Goal: Task Accomplishment & Management: Use online tool/utility

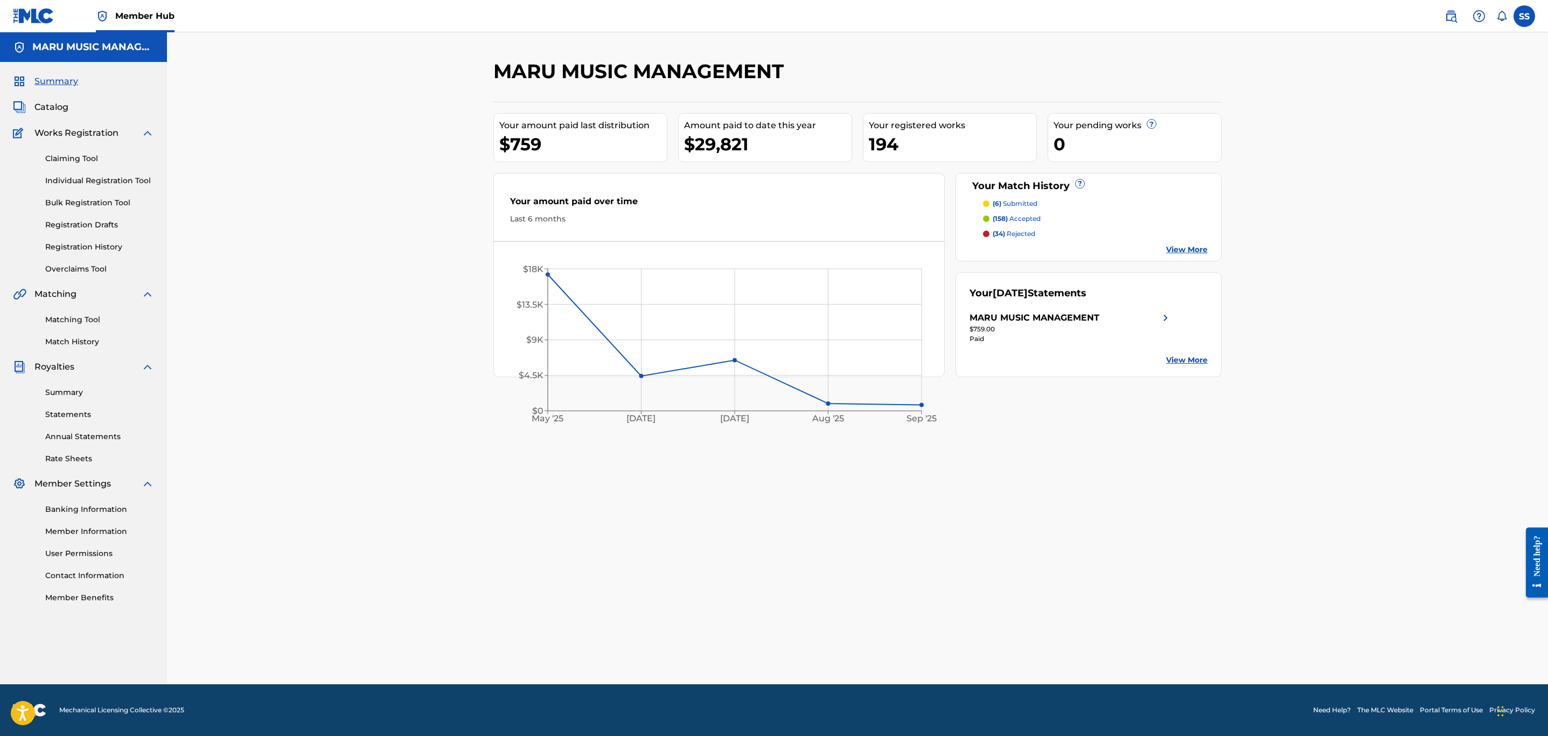
click at [72, 312] on div "Matching Tool Match History" at bounding box center [83, 324] width 141 height 47
click at [76, 318] on link "Matching Tool" at bounding box center [99, 319] width 109 height 11
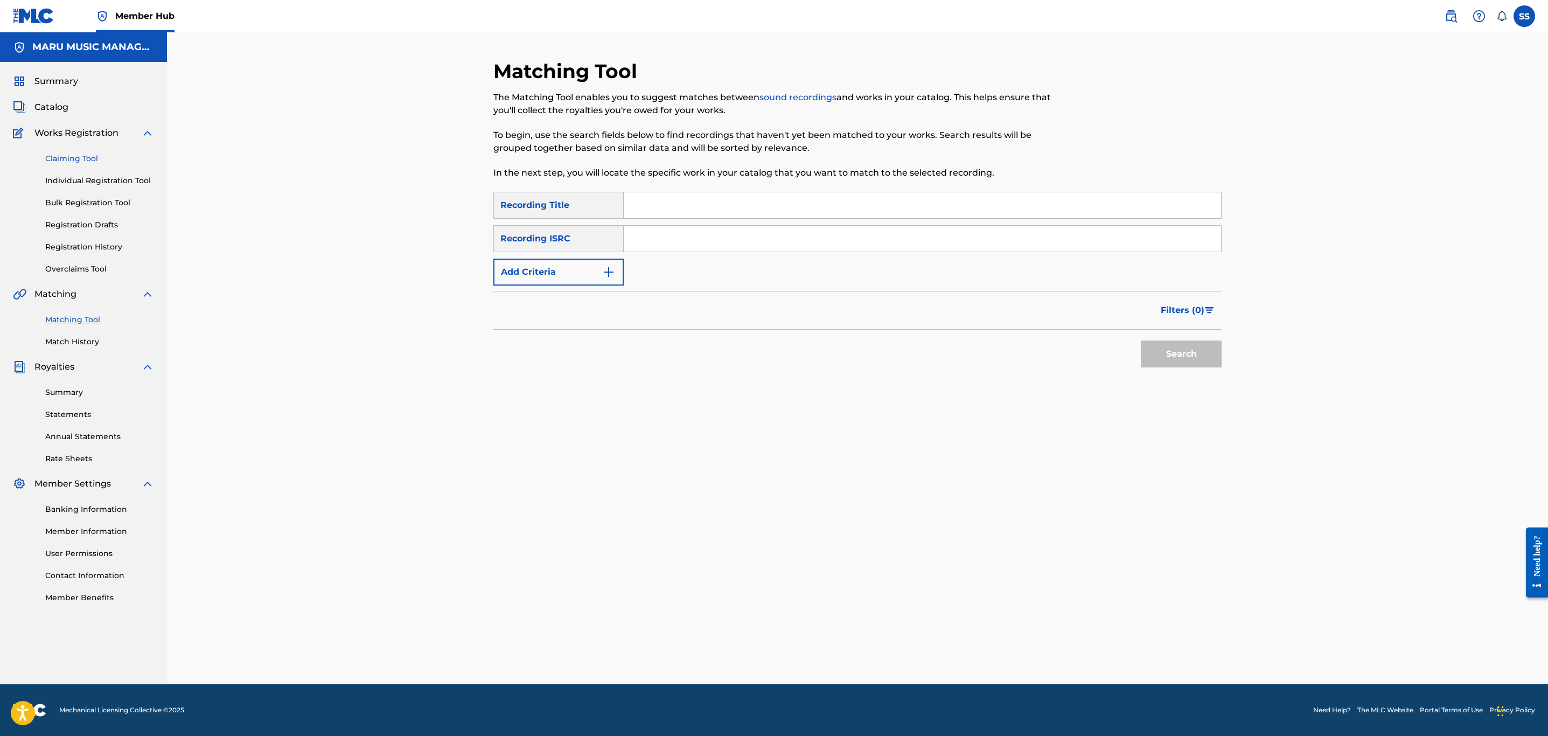
click at [64, 160] on link "Claiming Tool" at bounding box center [99, 158] width 109 height 11
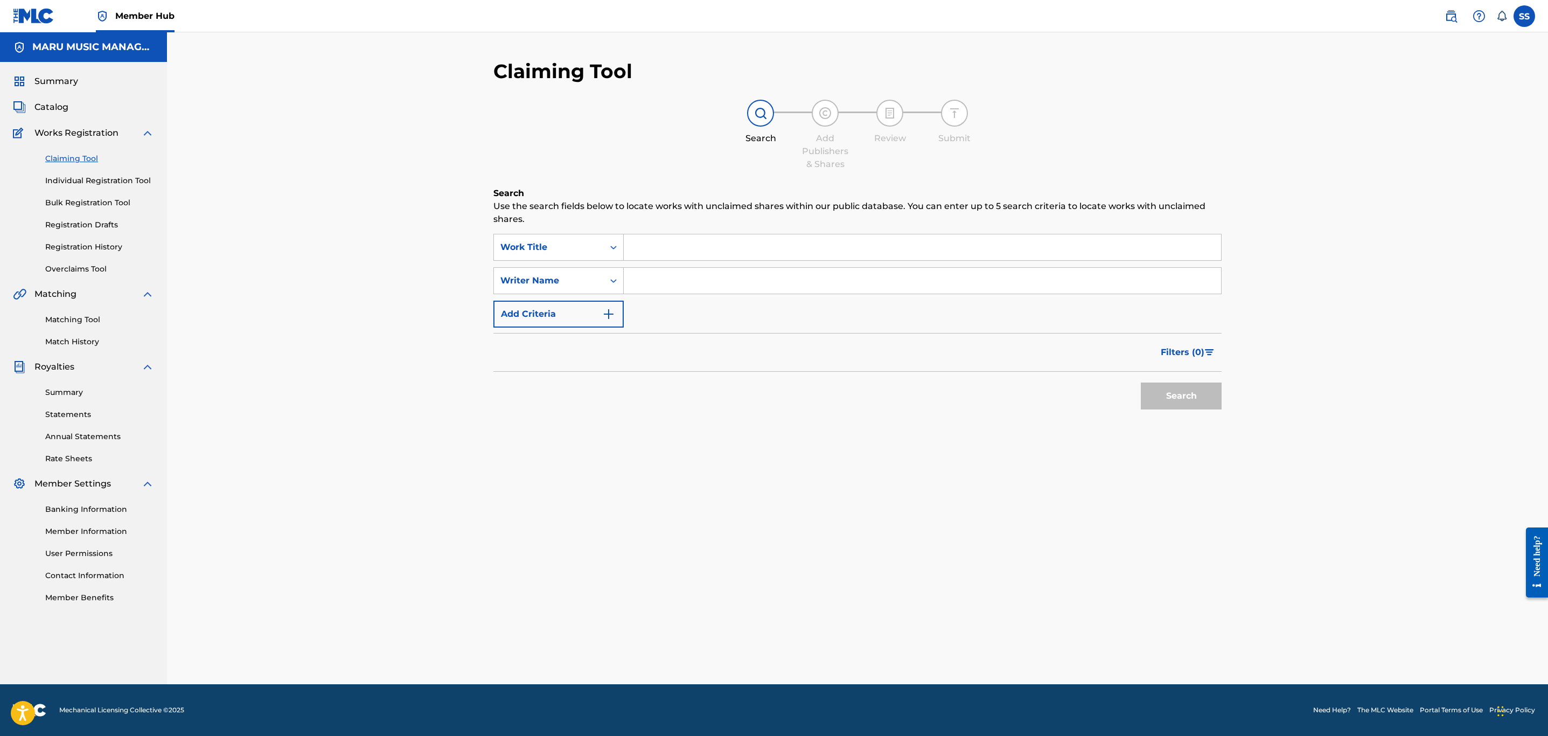
click at [653, 270] on input "Search Form" at bounding box center [922, 281] width 597 height 26
type input "[PERSON_NAME]"
click at [1141, 382] on button "Search" at bounding box center [1181, 395] width 81 height 27
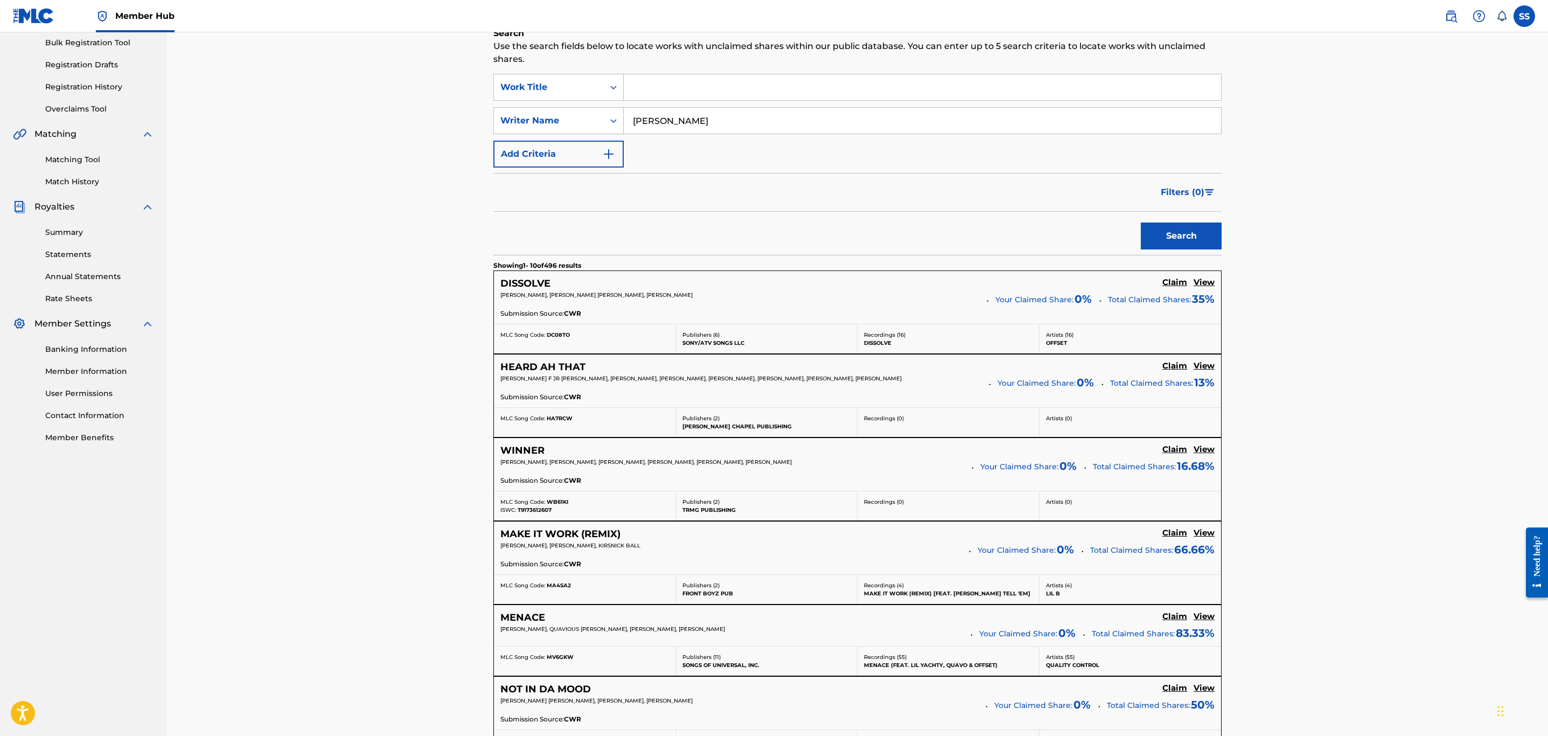
scroll to position [162, 0]
click at [1212, 275] on div "DISSOLVE Claim View [PERSON_NAME], [PERSON_NAME] [PERSON_NAME], [PERSON_NAME] Y…" at bounding box center [857, 295] width 727 height 53
click at [1212, 277] on h5 "View" at bounding box center [1204, 281] width 21 height 10
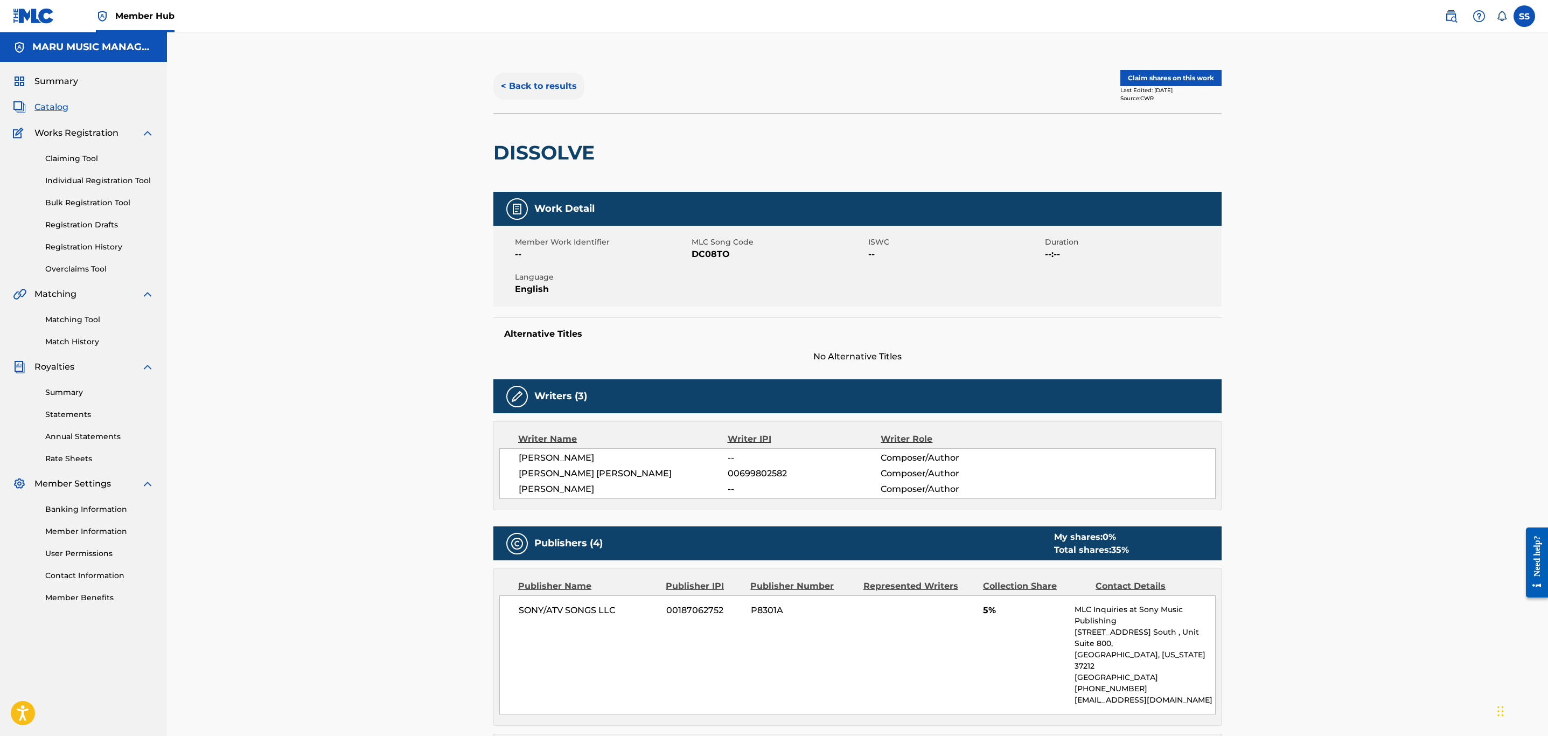
click at [569, 76] on button "< Back to results" at bounding box center [538, 86] width 91 height 27
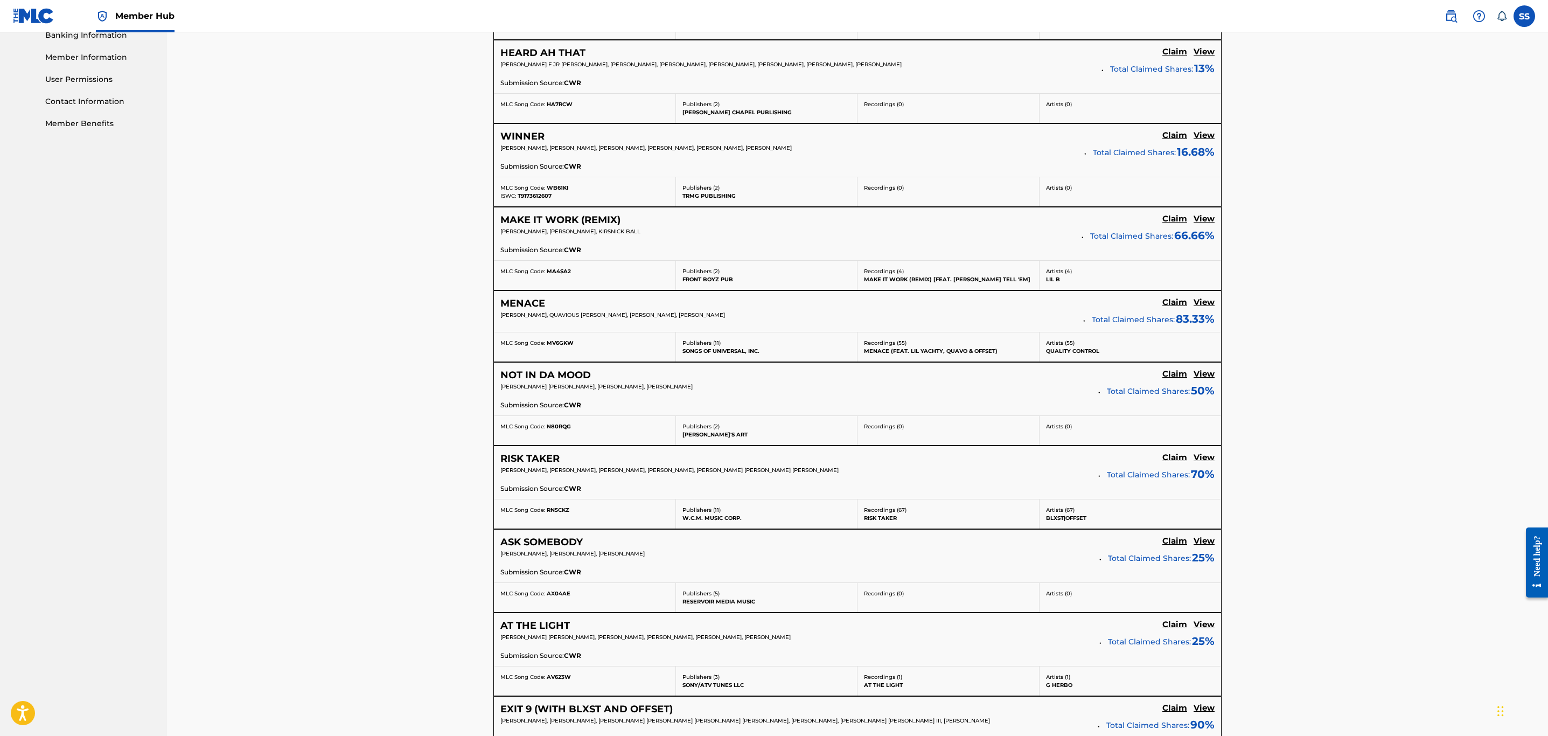
scroll to position [688, 0]
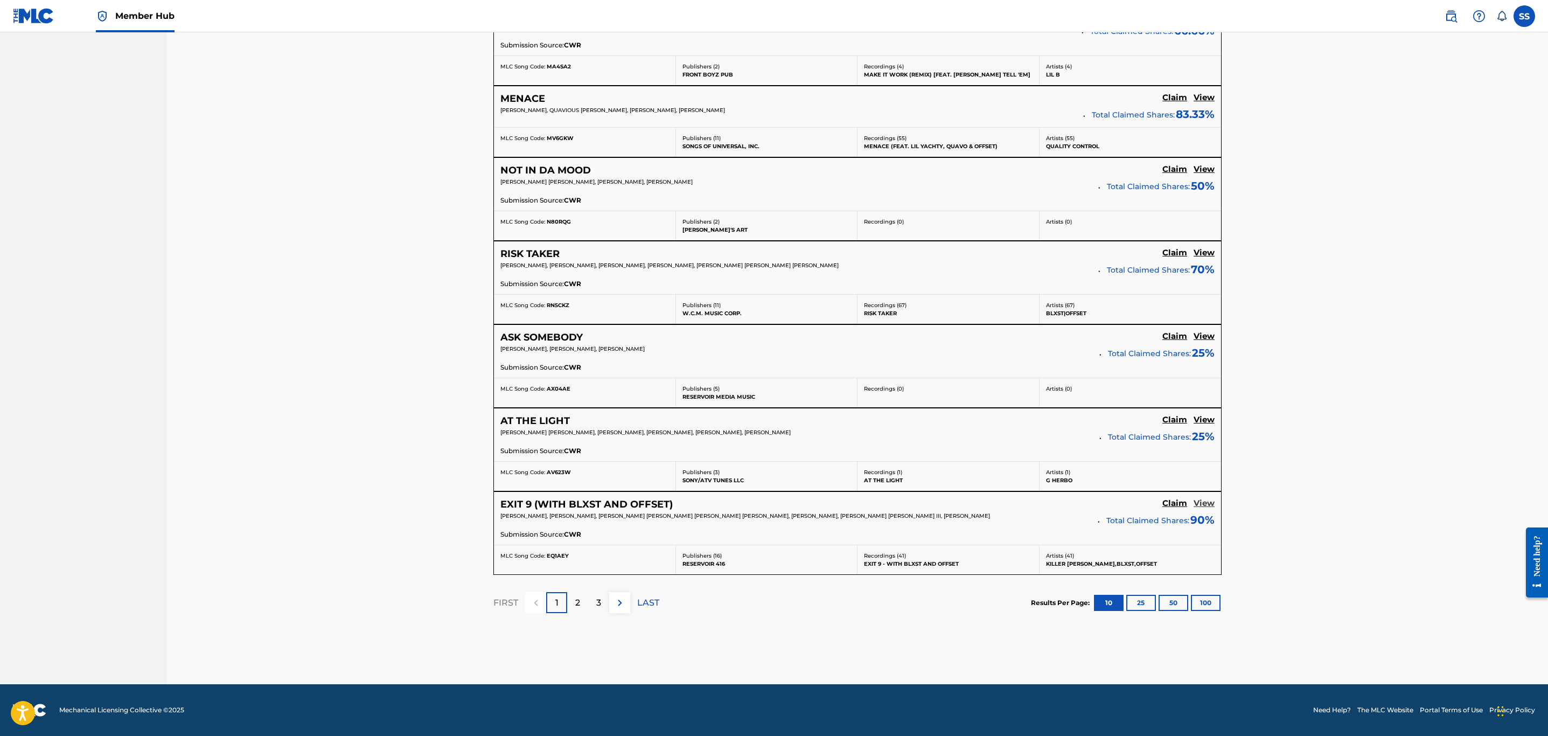
click at [1208, 498] on h5 "View" at bounding box center [1204, 503] width 21 height 10
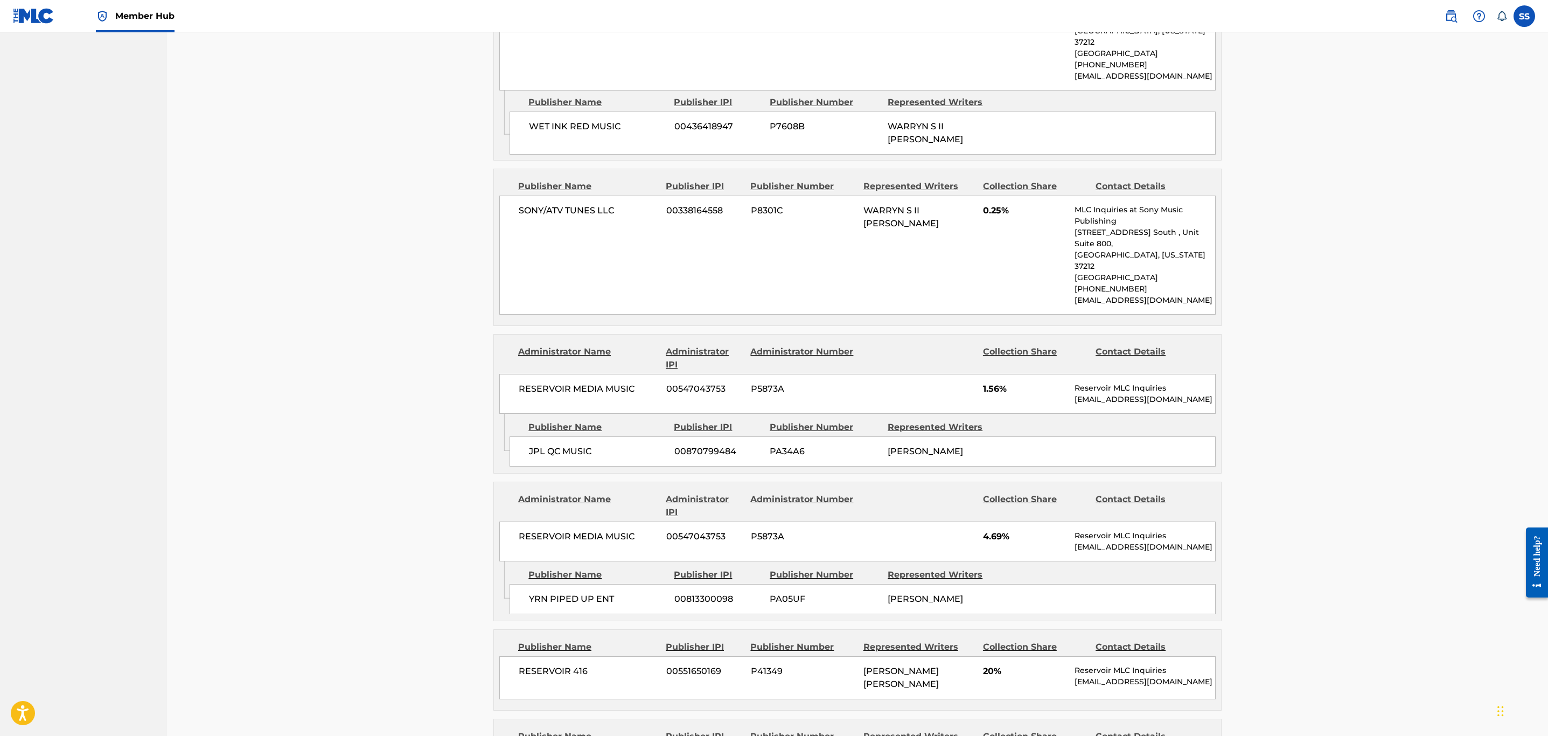
scroll to position [808, 0]
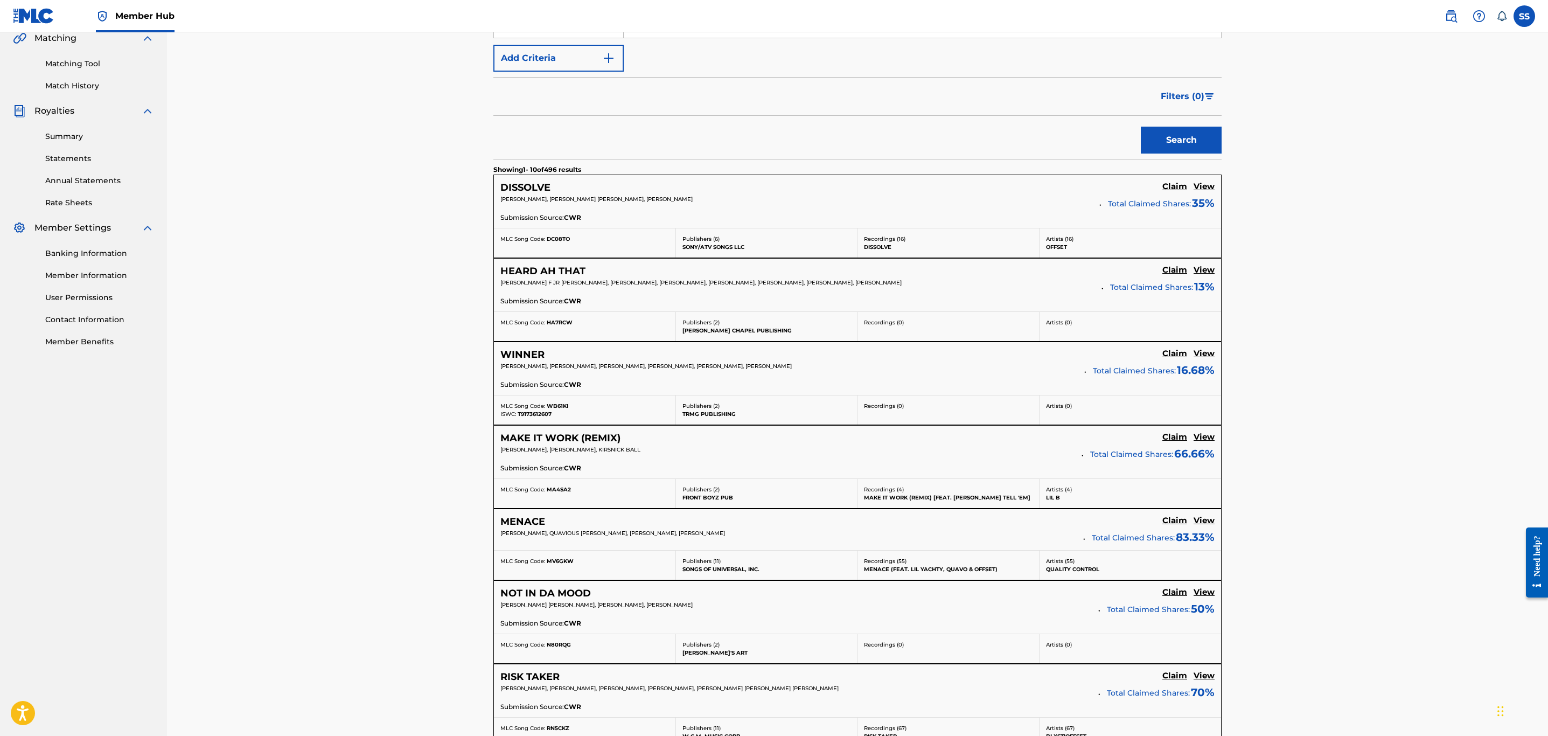
scroll to position [204, 0]
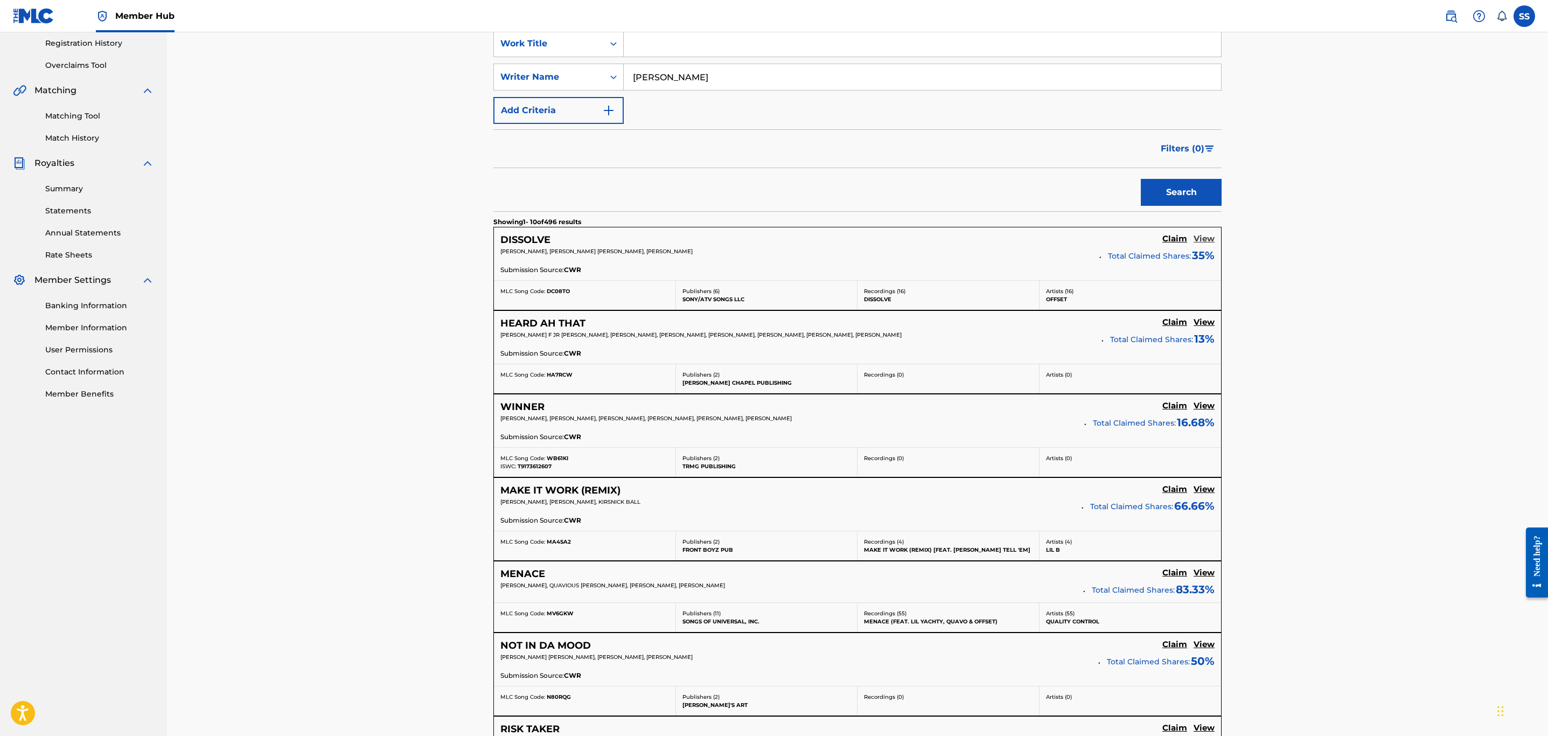
click at [1209, 243] on h5 "View" at bounding box center [1204, 239] width 21 height 10
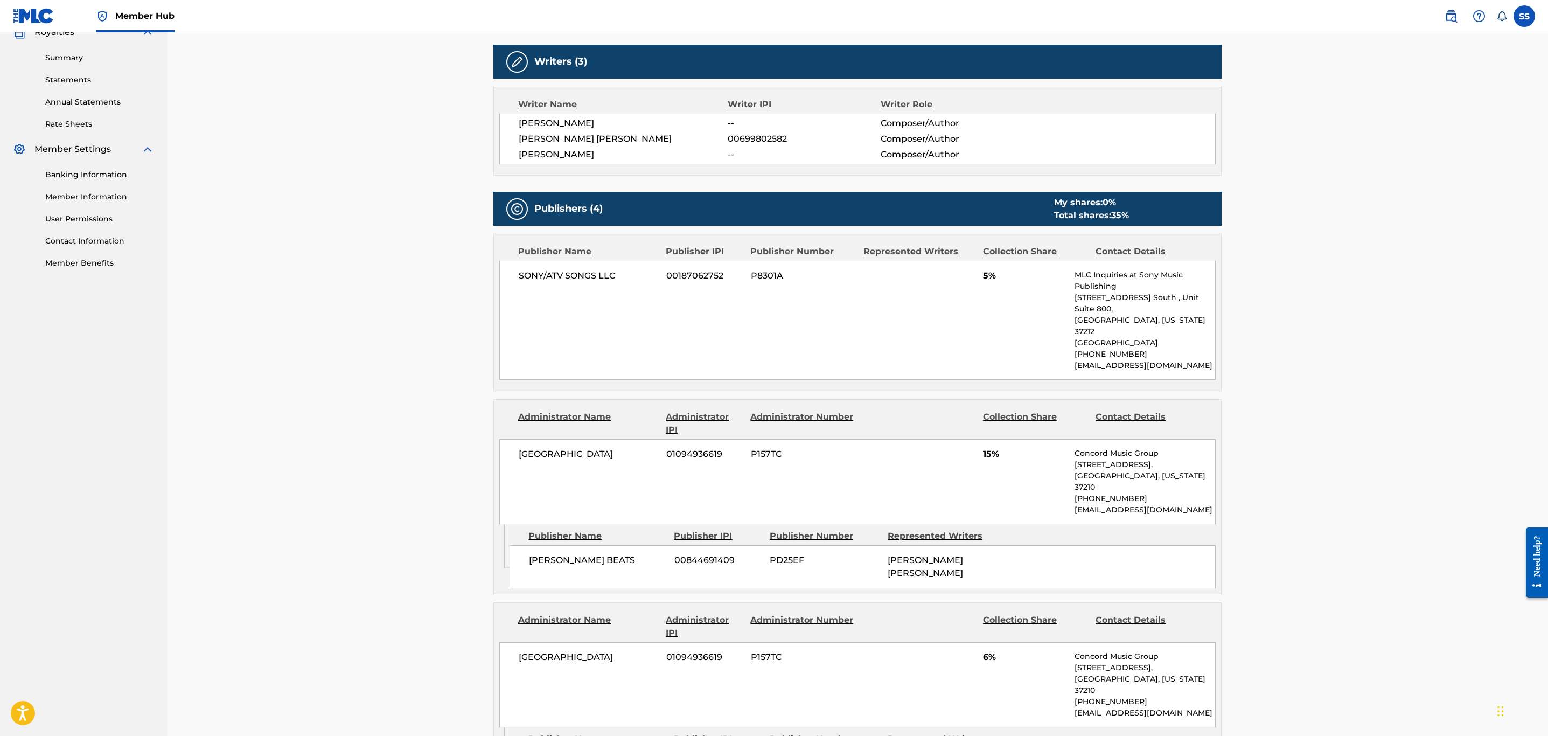
scroll to position [323, 0]
